Goal: Use online tool/utility: Use online tool/utility

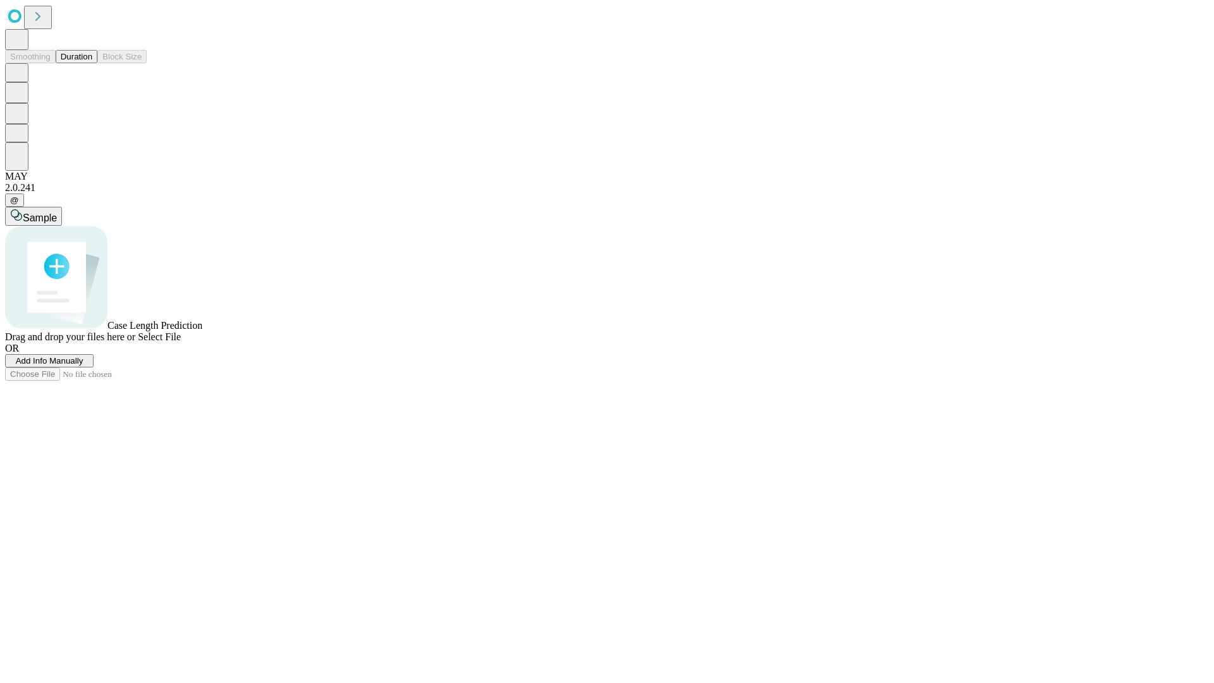
click at [92, 63] on button "Duration" at bounding box center [77, 56] width 42 height 13
click at [181, 342] on span "Select File" at bounding box center [159, 336] width 43 height 11
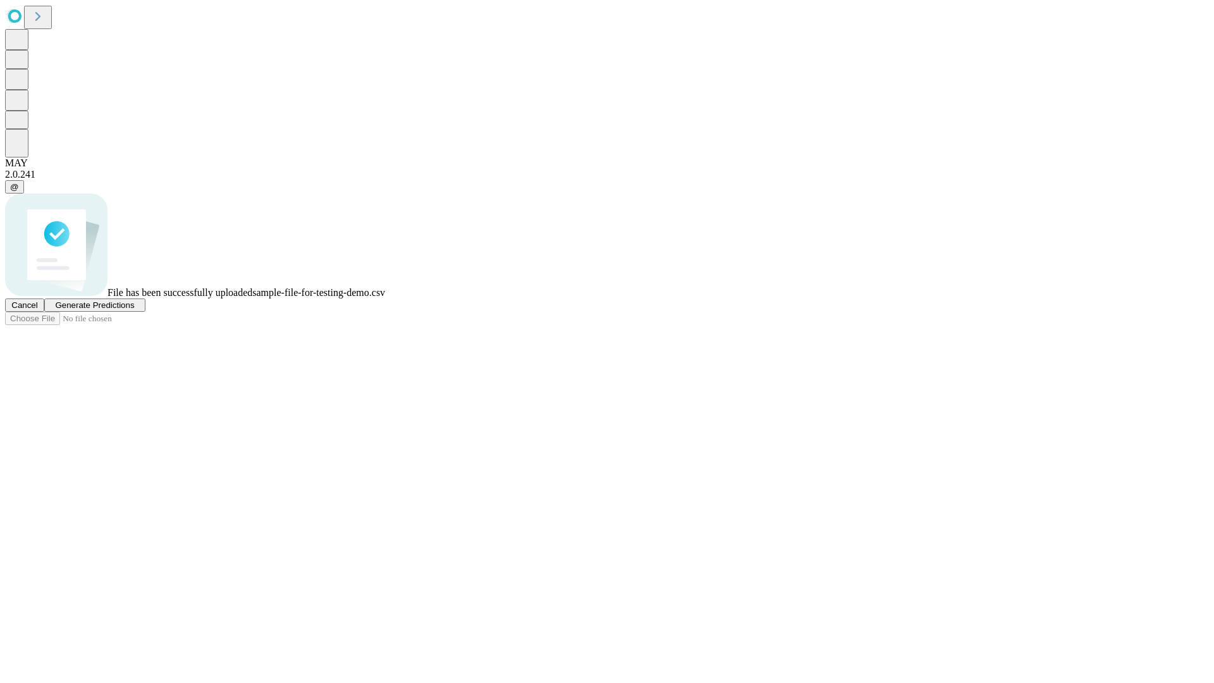
click at [134, 310] on span "Generate Predictions" at bounding box center [94, 304] width 79 height 9
